Goal: Information Seeking & Learning: Learn about a topic

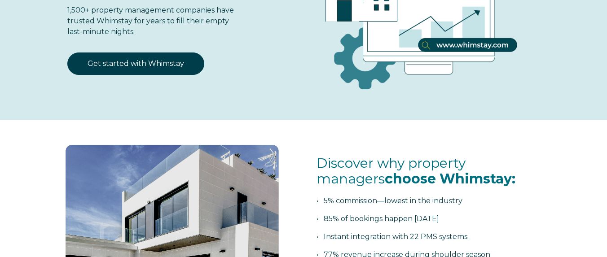
select select "ES"
select select "Standard"
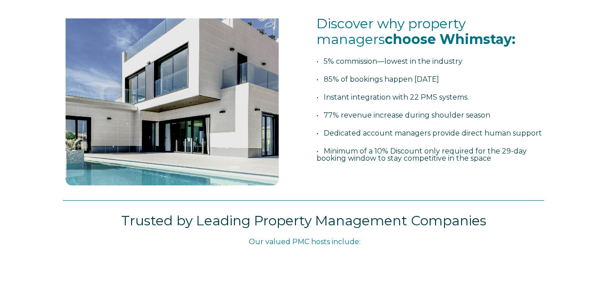
scroll to position [327, 0]
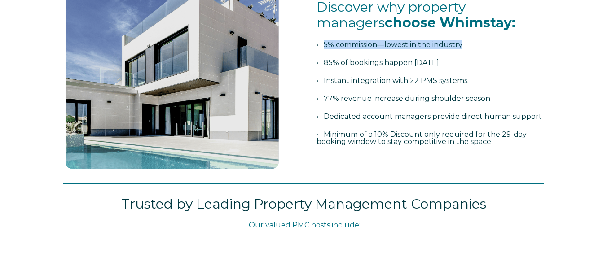
drag, startPoint x: 324, startPoint y: 45, endPoint x: 480, endPoint y: 45, distance: 155.4
click at [480, 45] on p "• 5% commission—lowest in the industry" at bounding box center [431, 44] width 228 height 7
copy span "5% commission—lowest in the industry"
drag, startPoint x: 324, startPoint y: 62, endPoint x: 466, endPoint y: 62, distance: 141.9
click at [439, 63] on span "• 85% of bookings happen [DATE]" at bounding box center [378, 62] width 123 height 9
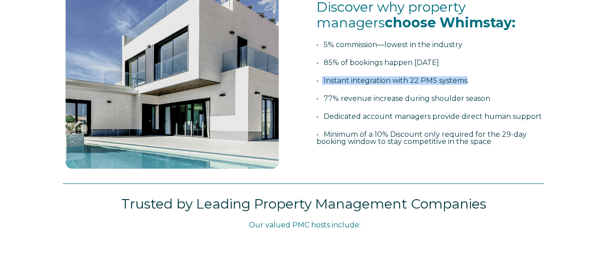
drag, startPoint x: 469, startPoint y: 82, endPoint x: 323, endPoint y: 82, distance: 146.4
click at [323, 82] on span "• Instant integration with 22 PMS systems." at bounding box center [393, 80] width 152 height 9
click at [326, 100] on span "• 77% revenue increase during shoulder season" at bounding box center [404, 98] width 174 height 9
drag, startPoint x: 325, startPoint y: 82, endPoint x: 469, endPoint y: 80, distance: 143.8
click at [469, 80] on span "• Instant integration with 22 PMS systems." at bounding box center [393, 80] width 152 height 9
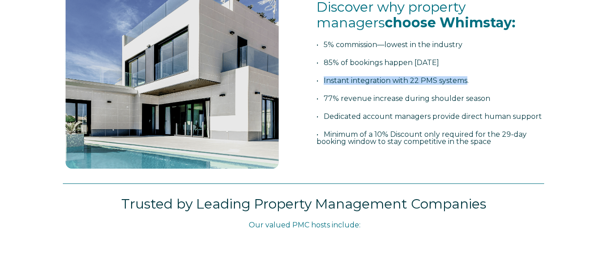
copy span "Instant integration with 22 PMS systems"
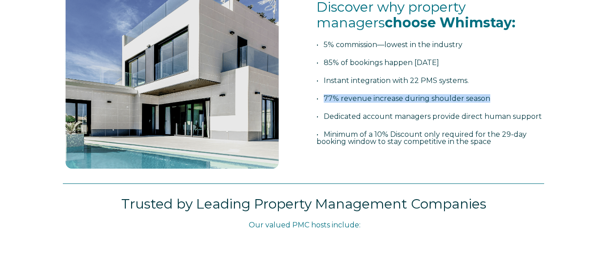
drag, startPoint x: 488, startPoint y: 100, endPoint x: 327, endPoint y: 97, distance: 161.3
click at [326, 97] on span "• 77% revenue increase during shoulder season" at bounding box center [404, 98] width 174 height 9
copy span "77% revenue increase during shoulder season"
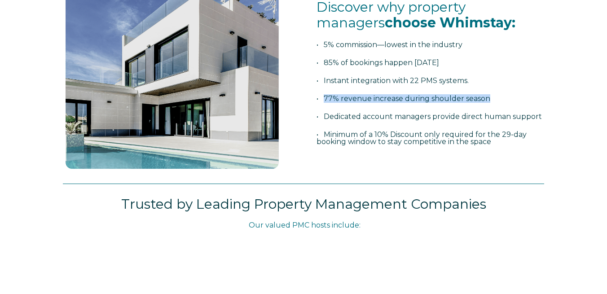
scroll to position [0, 0]
